Goal: Task Accomplishment & Management: Manage account settings

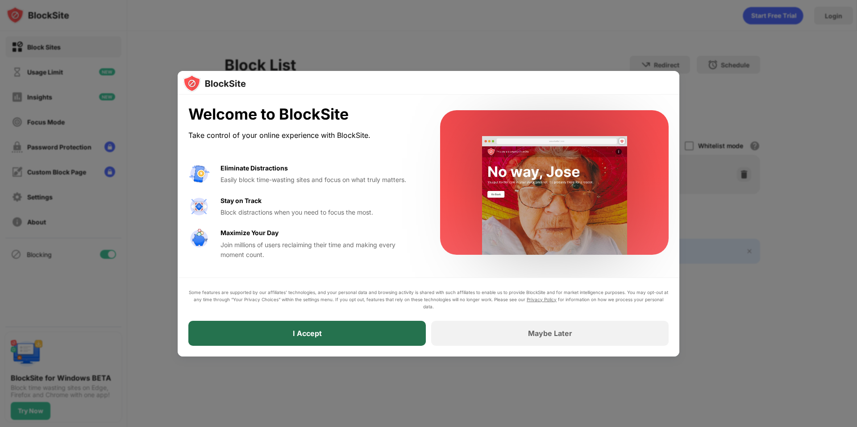
click at [303, 326] on div "I Accept" at bounding box center [306, 333] width 237 height 25
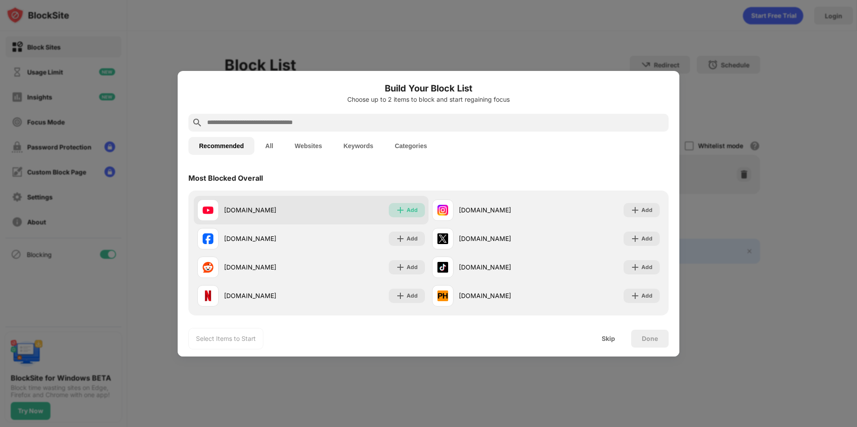
click at [407, 212] on div "Add" at bounding box center [412, 210] width 11 height 9
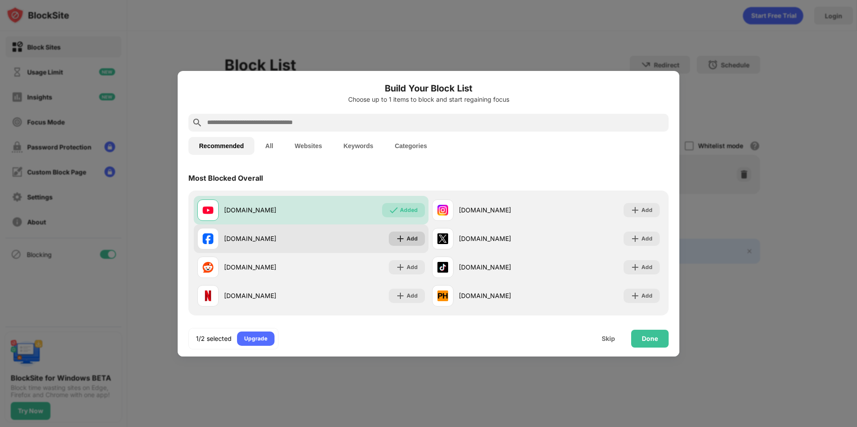
click at [407, 239] on div "Add" at bounding box center [412, 238] width 11 height 9
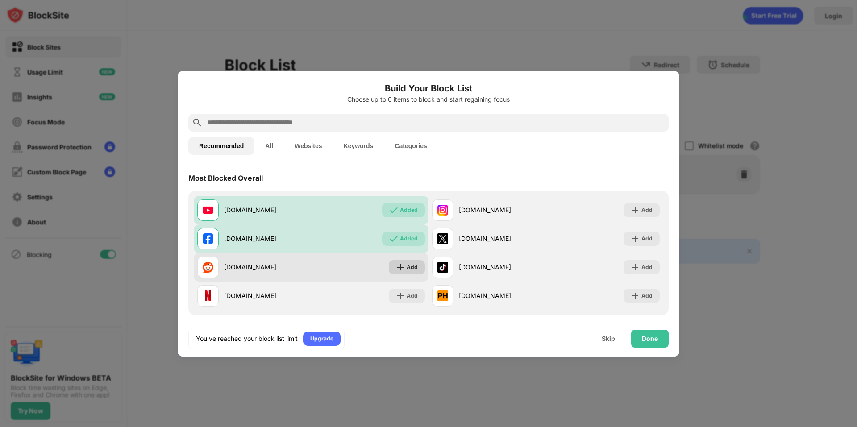
click at [408, 267] on div "Add" at bounding box center [412, 267] width 11 height 9
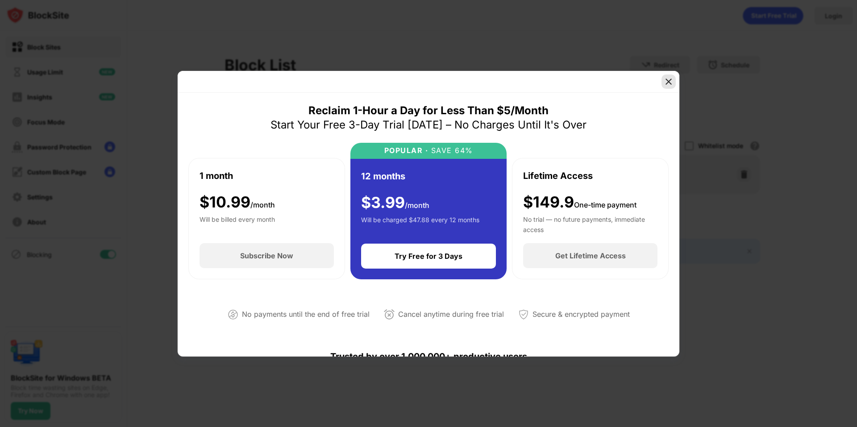
click at [667, 80] on img at bounding box center [668, 81] width 9 height 9
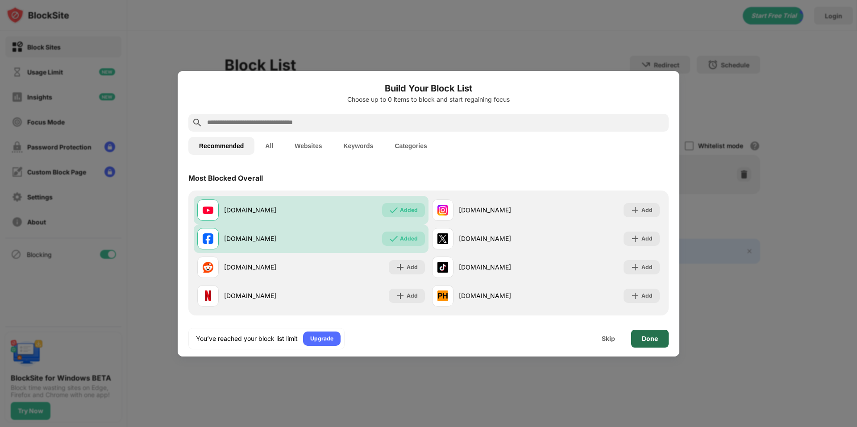
click at [649, 341] on div "Done" at bounding box center [650, 338] width 16 height 7
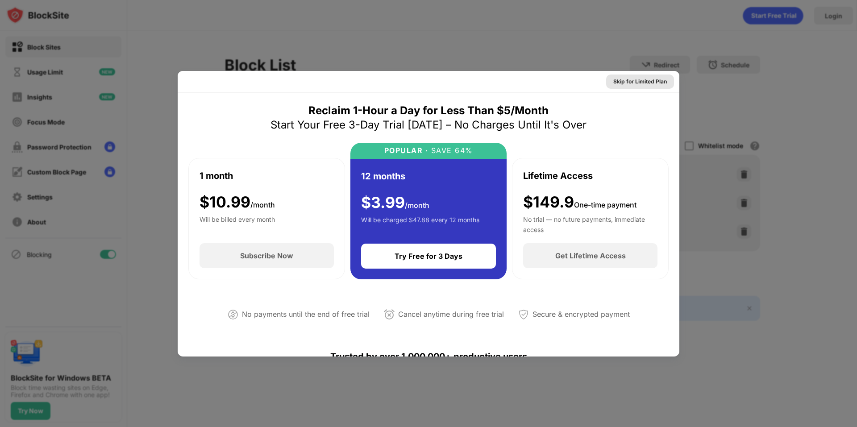
click at [633, 81] on div "Skip for Limited Plan" at bounding box center [640, 81] width 54 height 9
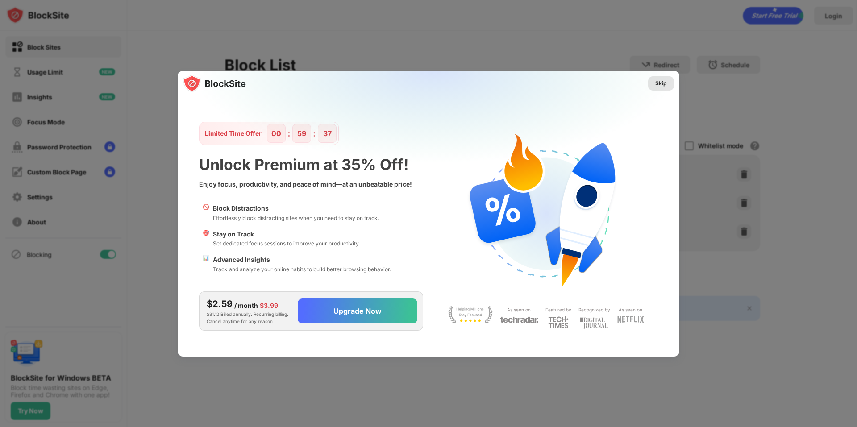
click at [658, 87] on div "Skip" at bounding box center [661, 83] width 12 height 9
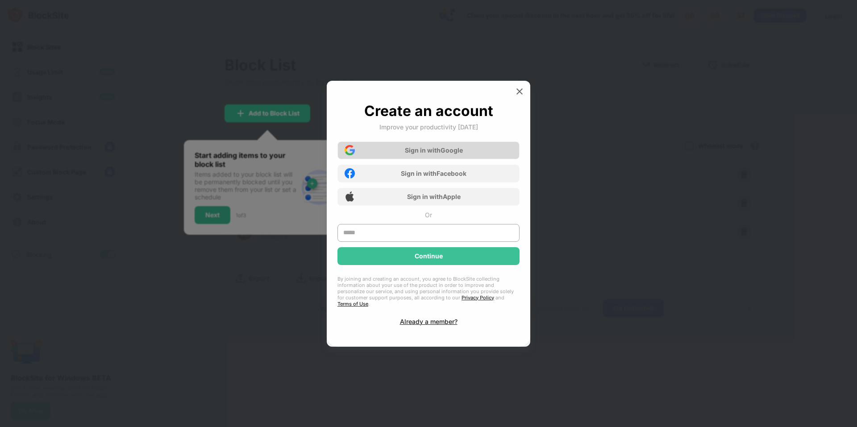
click at [458, 151] on div "Sign in with Google" at bounding box center [434, 150] width 58 height 8
click at [425, 240] on input "text" at bounding box center [428, 233] width 182 height 18
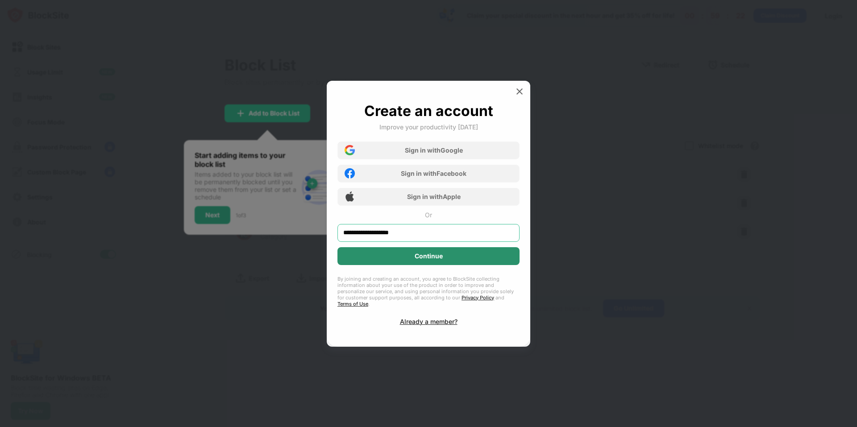
type input "**********"
click at [415, 260] on div "Continue" at bounding box center [429, 256] width 28 height 7
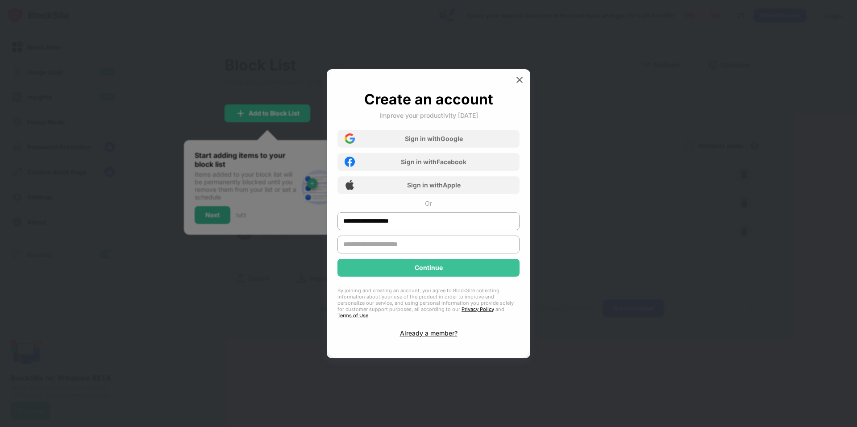
click at [404, 250] on input "text" at bounding box center [428, 245] width 182 height 18
type input "*******"
click at [405, 269] on div "Continue" at bounding box center [428, 268] width 182 height 18
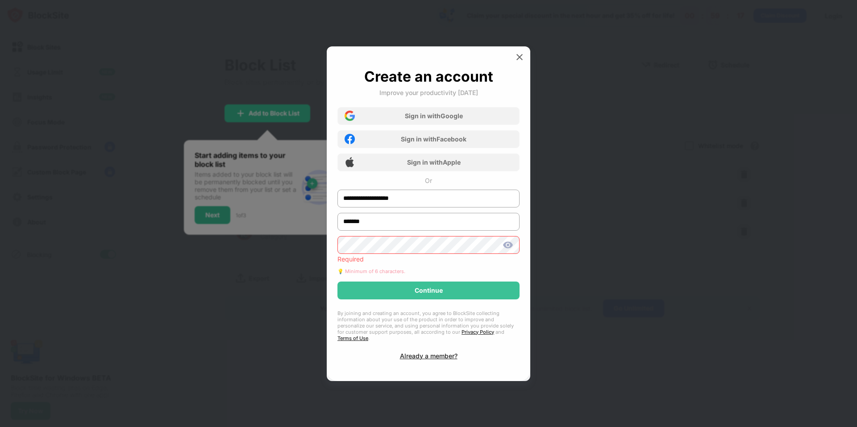
click at [405, 269] on div "**********" at bounding box center [428, 214] width 182 height 292
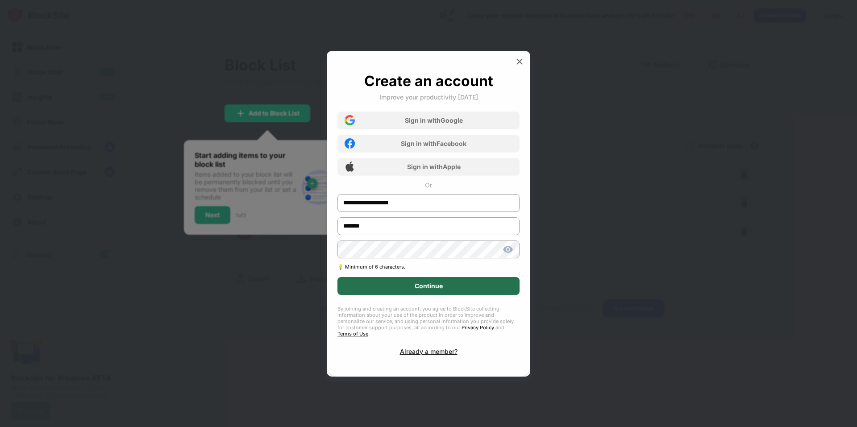
click at [403, 290] on div "Continue" at bounding box center [428, 286] width 182 height 18
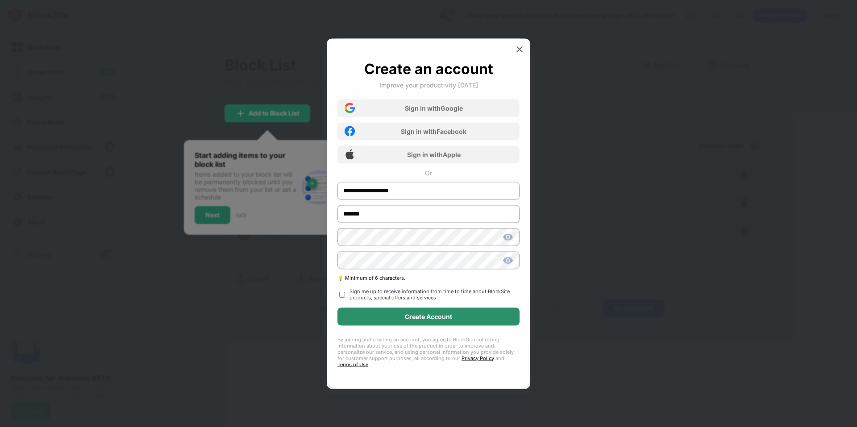
click at [413, 320] on div "Create Account" at bounding box center [428, 316] width 47 height 7
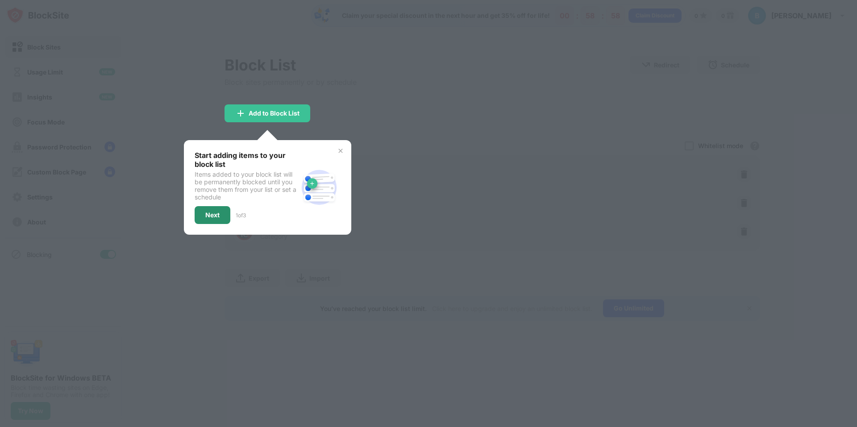
click at [217, 217] on div "Next" at bounding box center [212, 215] width 14 height 7
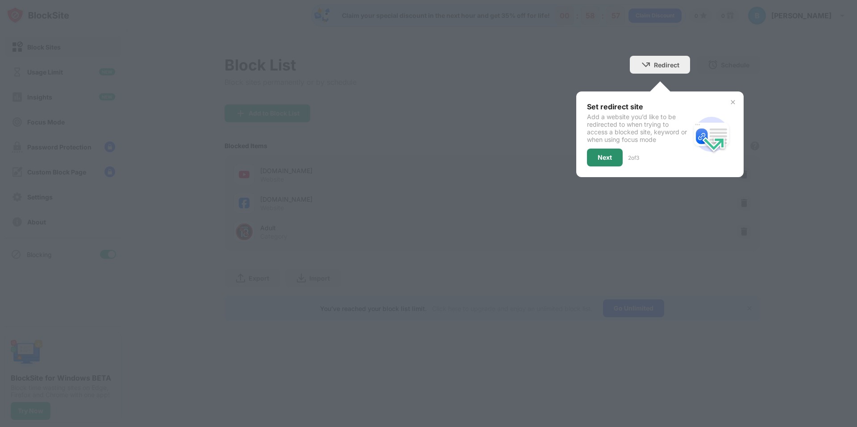
click at [607, 150] on div "Next" at bounding box center [605, 158] width 36 height 18
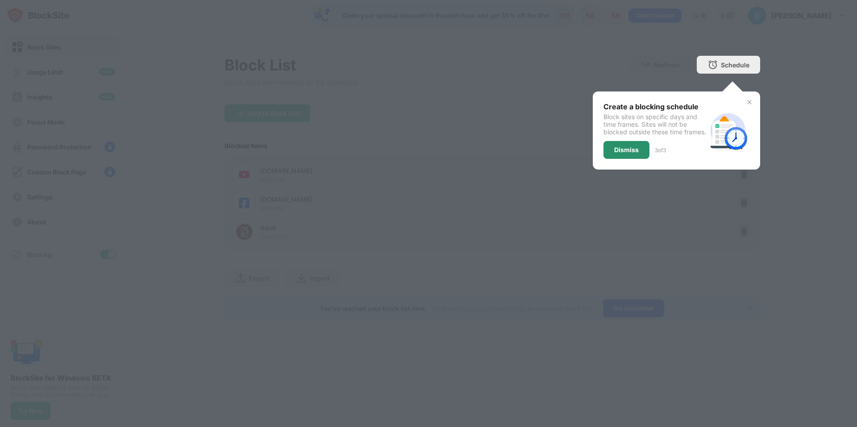
click at [632, 154] on div "Dismiss" at bounding box center [626, 149] width 25 height 7
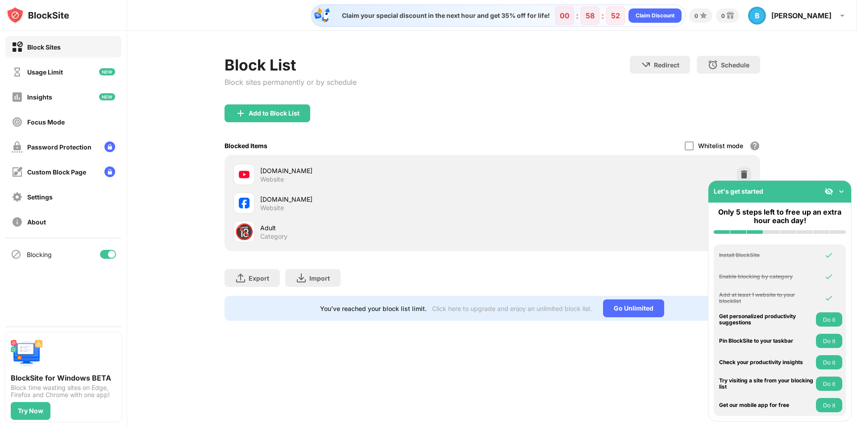
click at [841, 192] on img at bounding box center [841, 191] width 9 height 9
